Goal: Navigation & Orientation: Find specific page/section

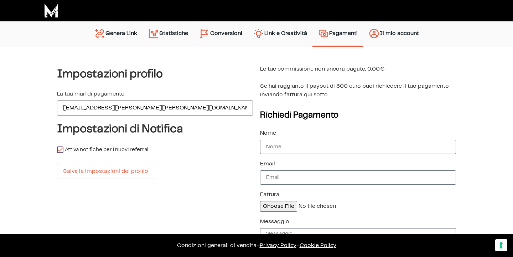
click at [312, 34] on link "Link e Creatività" at bounding box center [280, 34] width 65 height 18
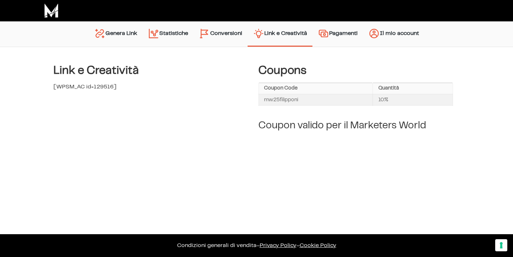
click at [294, 100] on td "mw25filipponi" at bounding box center [316, 99] width 114 height 11
click at [157, 32] on link "Statistiche" at bounding box center [168, 34] width 51 height 18
